Goal: Transaction & Acquisition: Purchase product/service

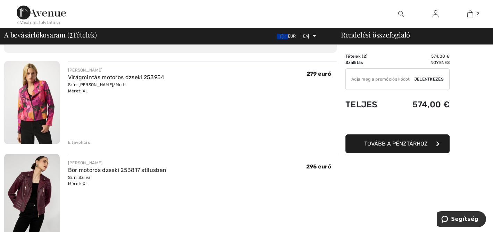
scroll to position [41, 0]
click at [216, 145] on div "JOSEPH RIBKOFF Virágmintás motoros dzseki 253954 Szín: Fekete/Multi Méret: XL F…" at bounding box center [202, 102] width 269 height 84
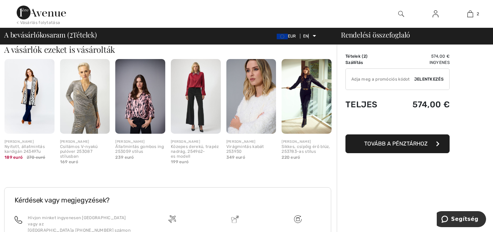
scroll to position [260, 0]
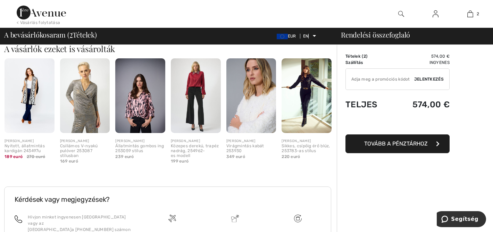
click at [253, 133] on img at bounding box center [251, 95] width 50 height 75
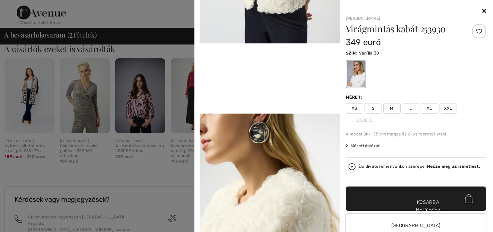
scroll to position [378, 0]
click at [274, 113] on video "A böngésződ nem támogatja a videó címkét." at bounding box center [270, 78] width 141 height 70
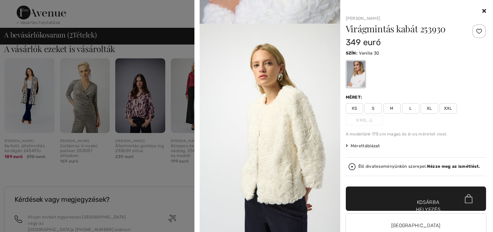
scroll to position [52, 0]
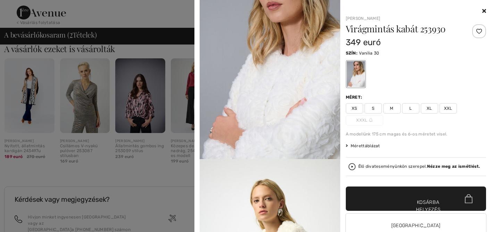
click at [482, 10] on icon at bounding box center [484, 11] width 4 height 6
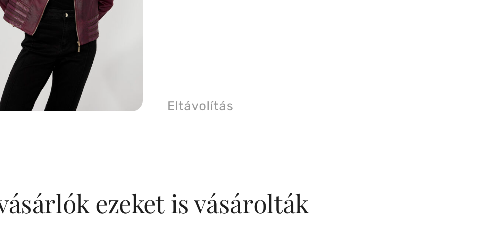
scroll to position [86, 0]
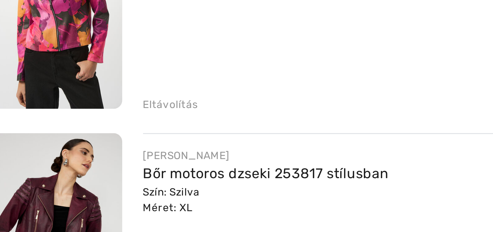
click at [19, 96] on img at bounding box center [32, 57] width 56 height 83
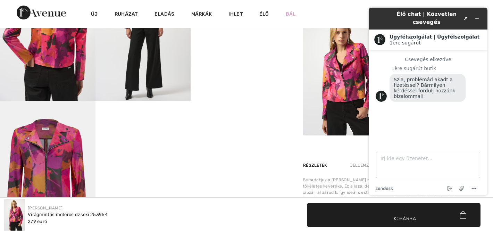
scroll to position [283, 0]
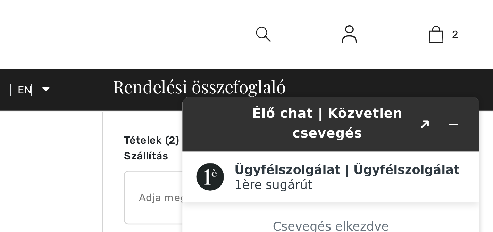
scroll to position [86, 0]
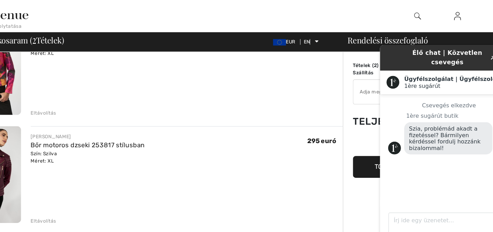
click at [85, 100] on font "Eltávolítás" at bounding box center [79, 97] width 22 height 5
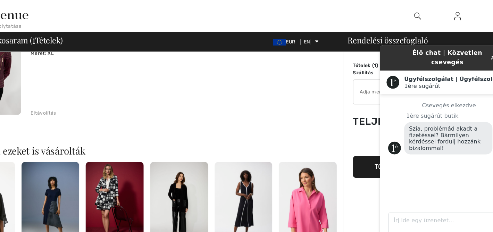
scroll to position [73, 0]
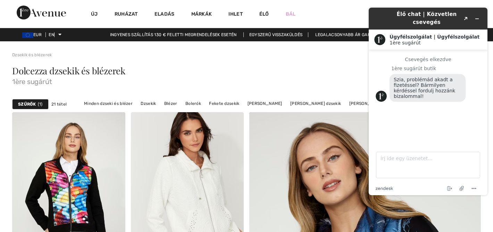
scroll to position [5, 0]
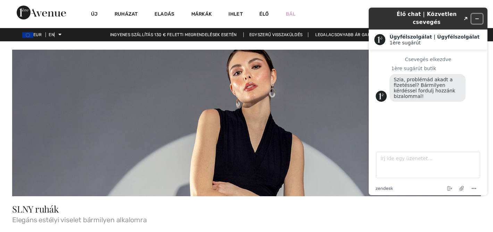
click at [479, 19] on icon "Widget minimalizálása" at bounding box center [477, 18] width 5 height 5
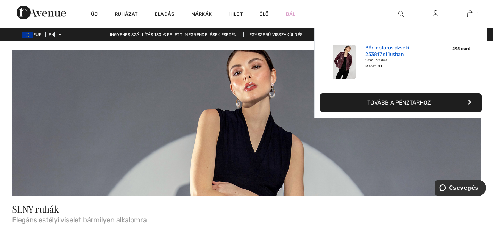
click at [394, 58] on link "Bőr motoros dzseki 253817 stílusban" at bounding box center [399, 51] width 68 height 13
